Goal: Task Accomplishment & Management: Manage account settings

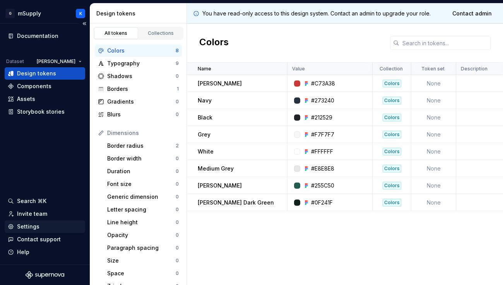
click at [26, 226] on div "Settings" at bounding box center [28, 227] width 22 height 8
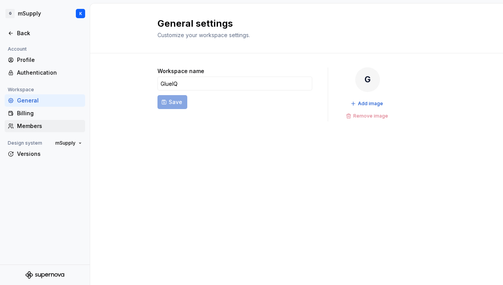
click at [43, 124] on div "Members" at bounding box center [49, 126] width 65 height 8
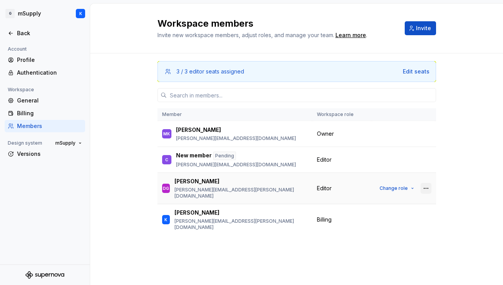
click at [426, 186] on button "button" at bounding box center [425, 188] width 11 height 11
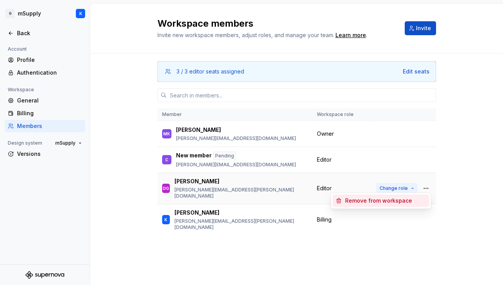
click at [414, 185] on button "Change role" at bounding box center [396, 188] width 41 height 11
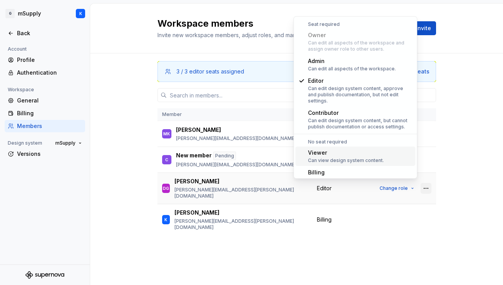
click at [427, 188] on button "button" at bounding box center [425, 188] width 11 height 11
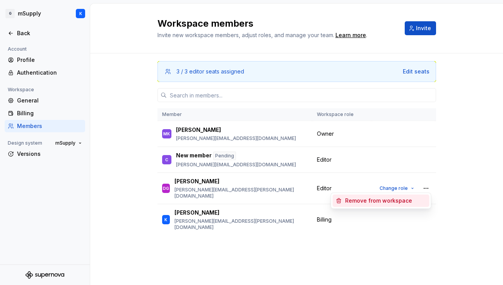
click at [419, 199] on div "Remove from workspace" at bounding box center [385, 201] width 81 height 8
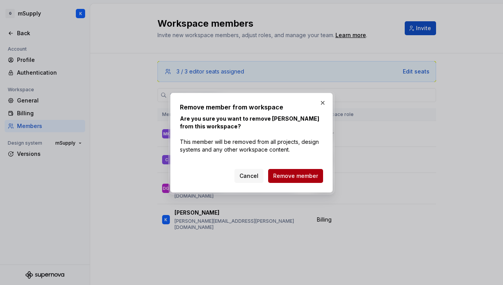
click at [286, 175] on span "Remove member" at bounding box center [295, 176] width 45 height 8
